Goal: Communication & Community: Answer question/provide support

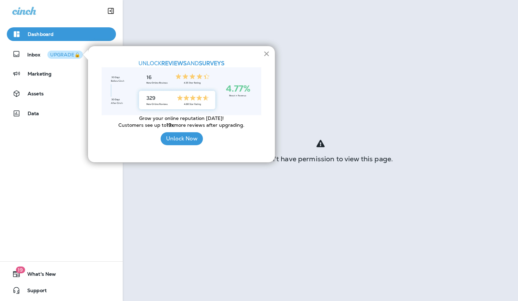
click at [268, 55] on button "×" at bounding box center [266, 53] width 6 height 11
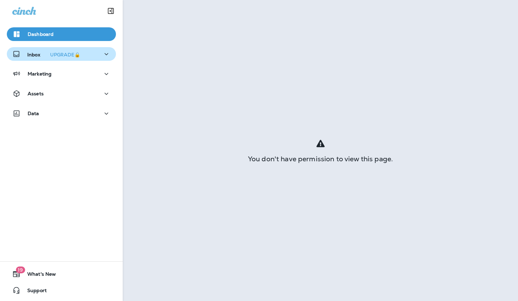
click at [22, 55] on div "Inbox UPGRADE🔒" at bounding box center [47, 54] width 71 height 9
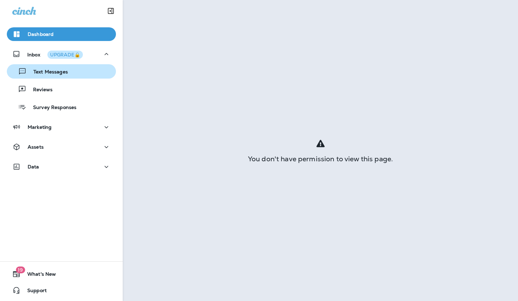
click at [46, 73] on p "Text Messages" at bounding box center [47, 72] width 41 height 6
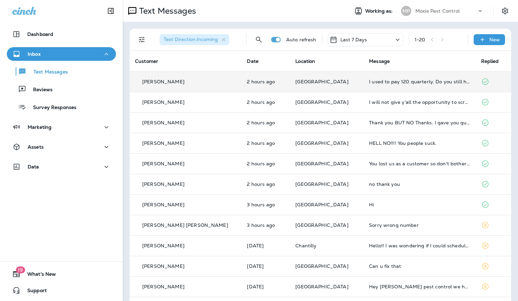
click at [169, 79] on p "[PERSON_NAME]" at bounding box center [163, 81] width 42 height 5
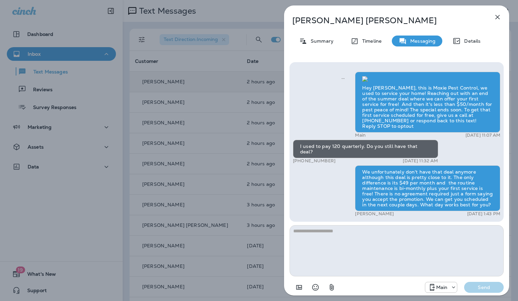
scroll to position [-213, 0]
click at [501, 17] on icon "button" at bounding box center [498, 17] width 8 height 8
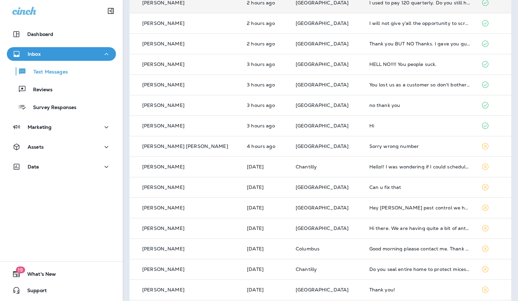
scroll to position [34, 0]
